Goal: Task Accomplishment & Management: Use online tool/utility

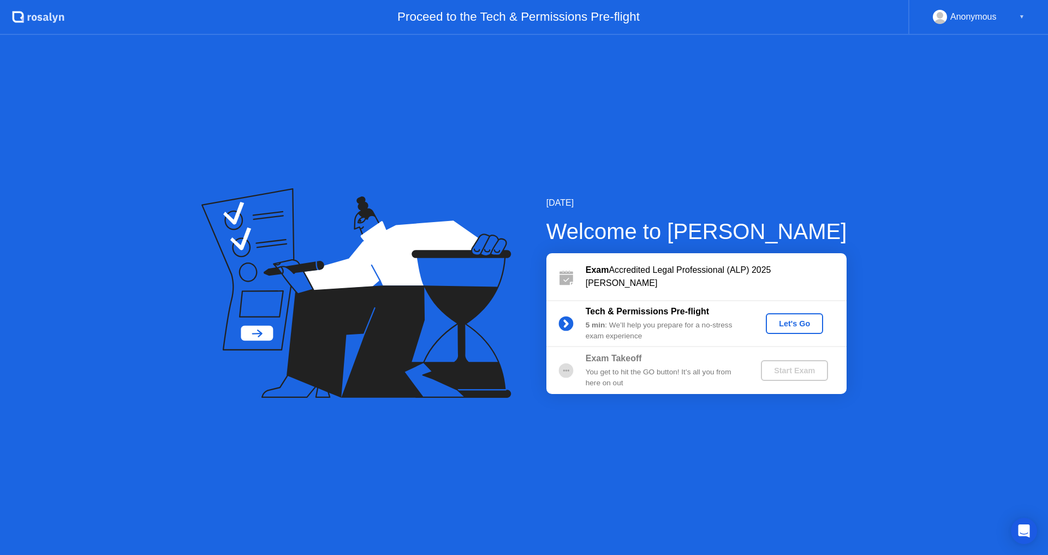
click at [789, 320] on div "Let's Go" at bounding box center [794, 323] width 49 height 9
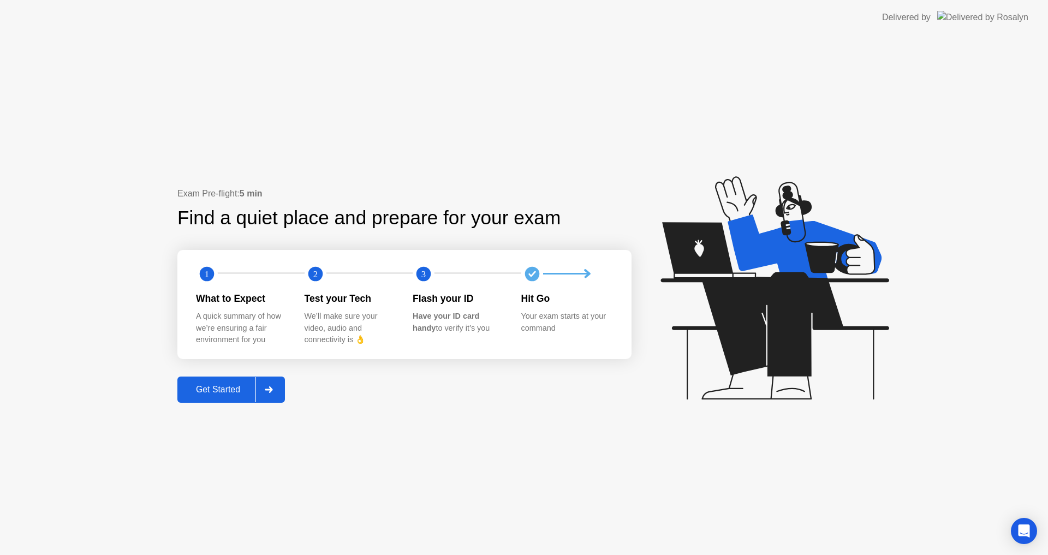
click at [220, 388] on div "Get Started" at bounding box center [218, 390] width 75 height 10
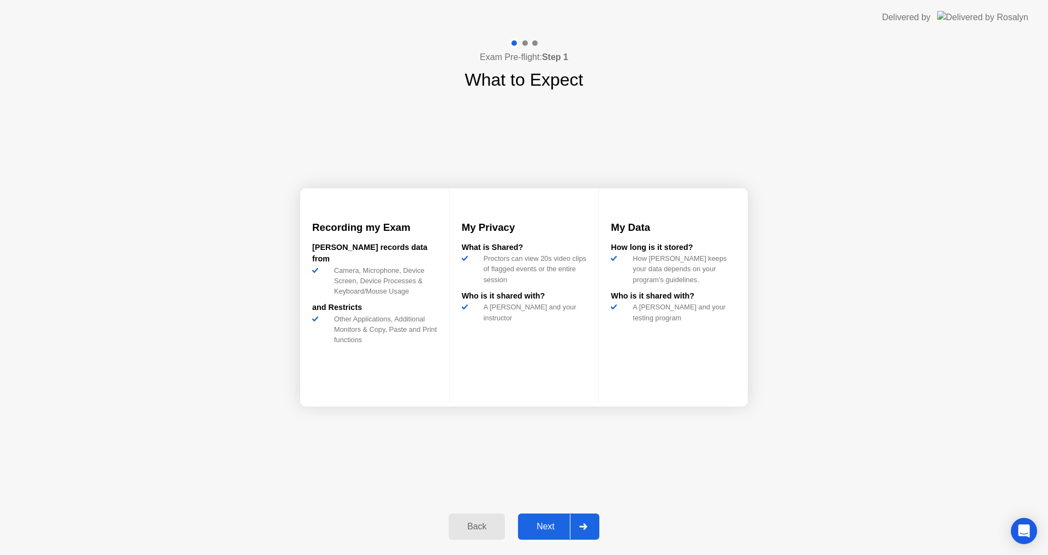
click at [548, 523] on div "Next" at bounding box center [545, 527] width 49 height 10
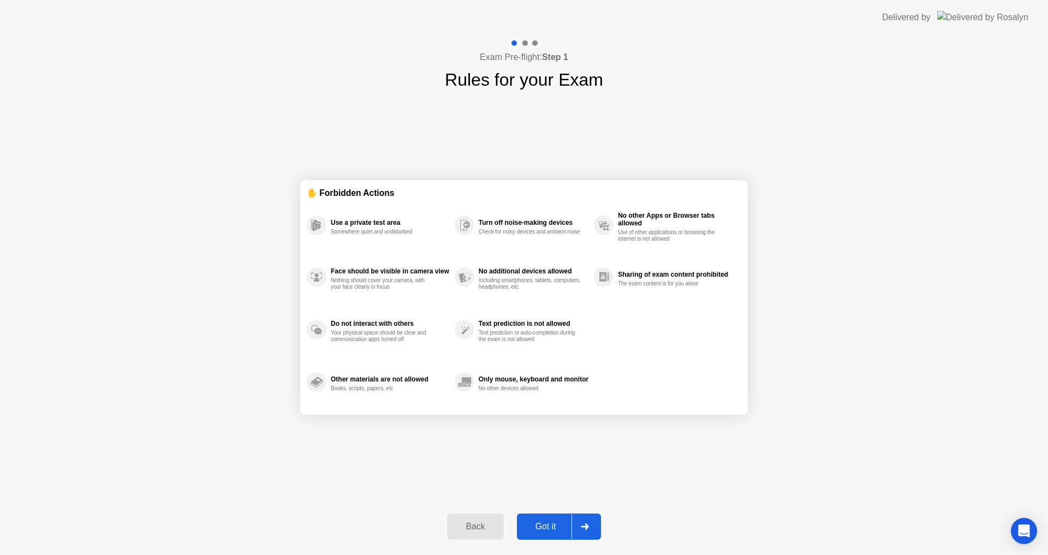
click at [541, 530] on div "Got it" at bounding box center [545, 527] width 51 height 10
select select "**********"
select select "*******"
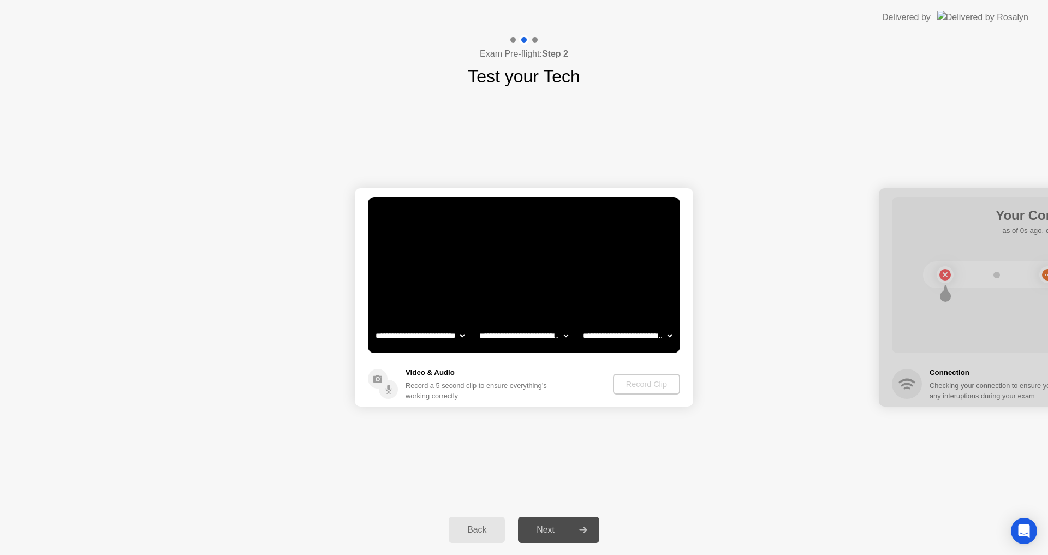
click at [510, 292] on video at bounding box center [524, 275] width 312 height 156
click at [497, 335] on select "**********" at bounding box center [523, 336] width 93 height 22
click at [513, 258] on video at bounding box center [524, 275] width 312 height 156
click at [429, 379] on div "Video & Audio Record a 5 second clip to ensure everything’s working correctly" at bounding box center [479, 384] width 146 height 34
click at [499, 363] on footer "Video & Audio Record a 5 second clip to ensure everything’s working correctly R…" at bounding box center [524, 384] width 338 height 45
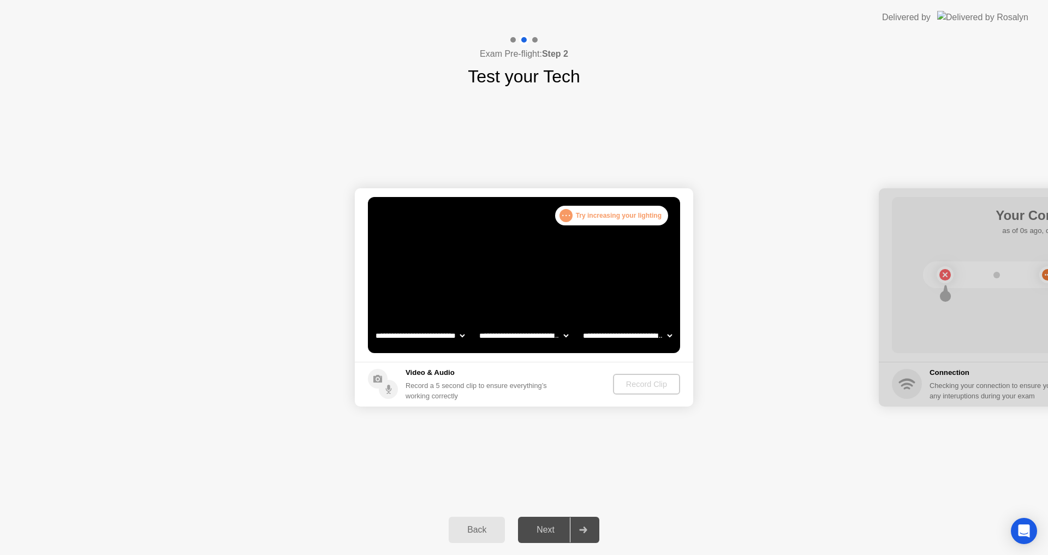
click at [467, 387] on div "Record a 5 second clip to ensure everything’s working correctly" at bounding box center [479, 390] width 146 height 21
click at [523, 526] on div "Next" at bounding box center [545, 530] width 49 height 10
click at [582, 259] on video at bounding box center [524, 275] width 312 height 156
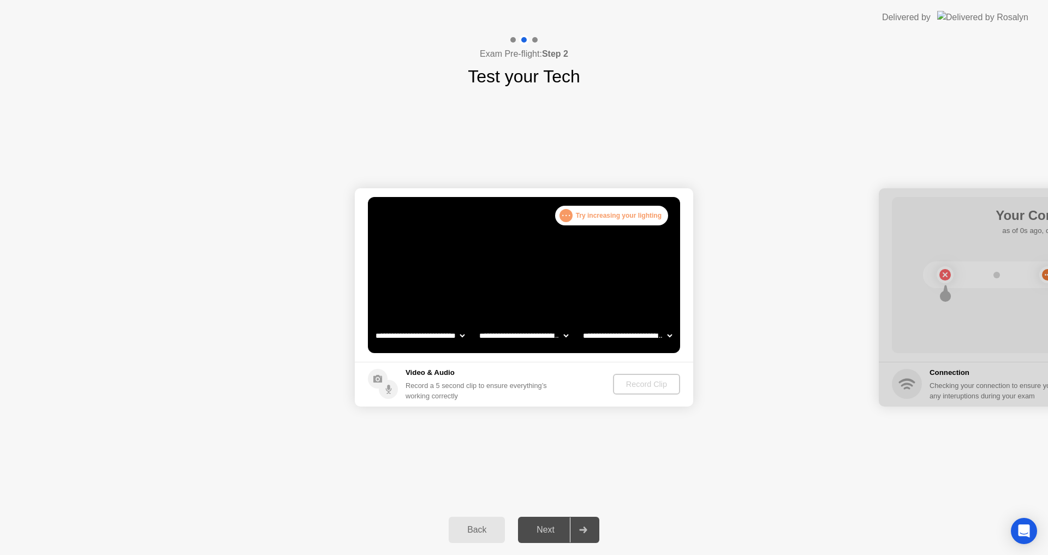
click at [582, 259] on video at bounding box center [524, 275] width 312 height 156
click at [559, 79] on h1 "Test your Tech" at bounding box center [524, 76] width 112 height 26
click at [591, 289] on video at bounding box center [524, 275] width 312 height 156
click at [592, 219] on div ". . . Try increasing your lighting" at bounding box center [611, 216] width 113 height 20
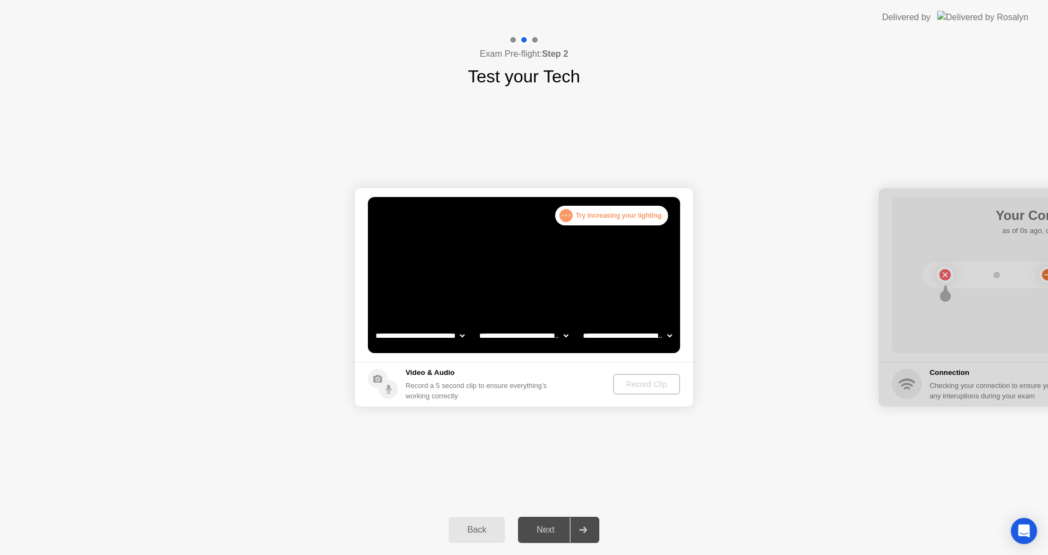
click at [391, 312] on video at bounding box center [524, 275] width 312 height 156
